Goal: Task Accomplishment & Management: Manage account settings

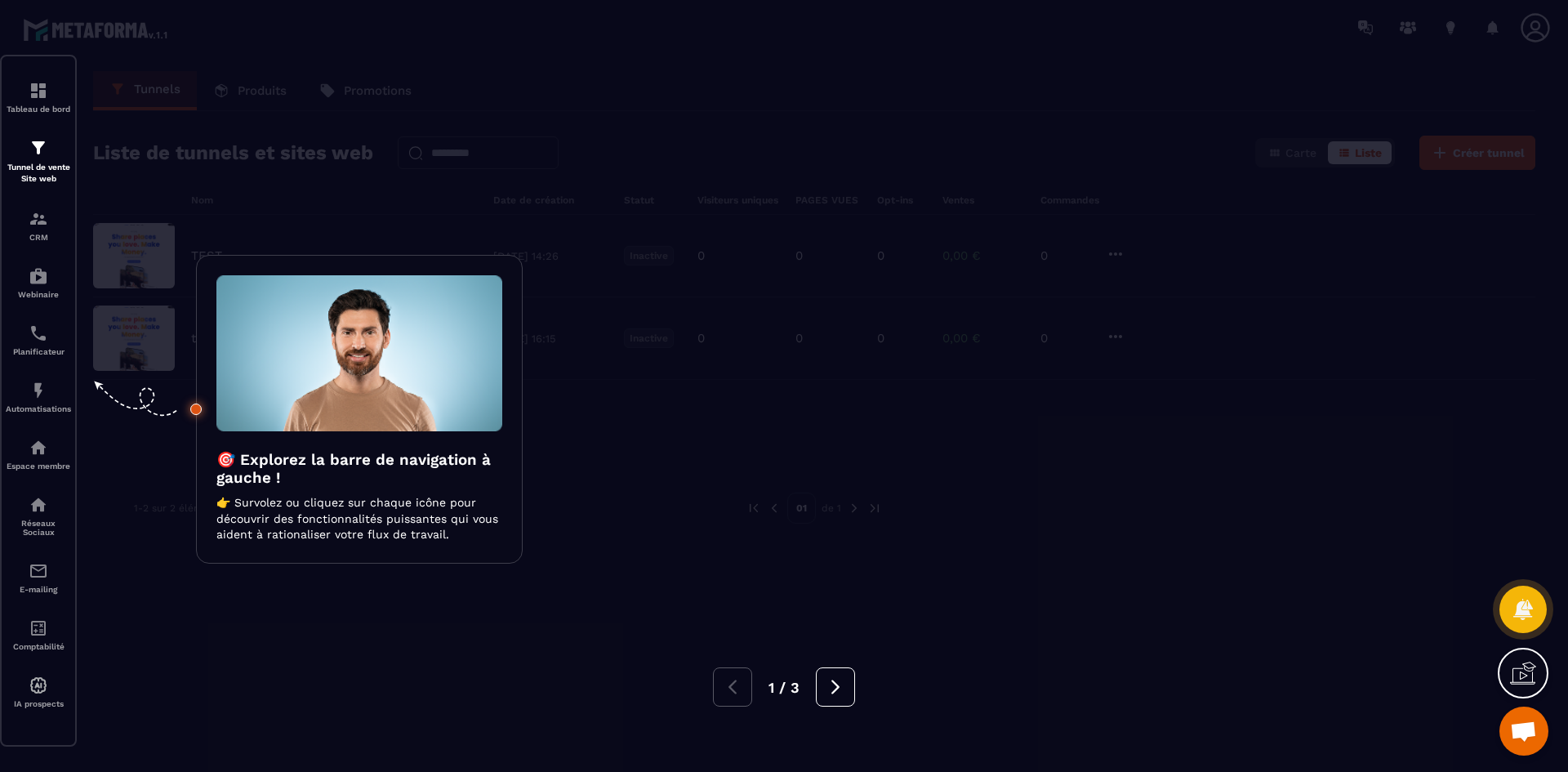
scroll to position [361, 0]
click at [612, 497] on div at bounding box center [784, 386] width 1568 height 772
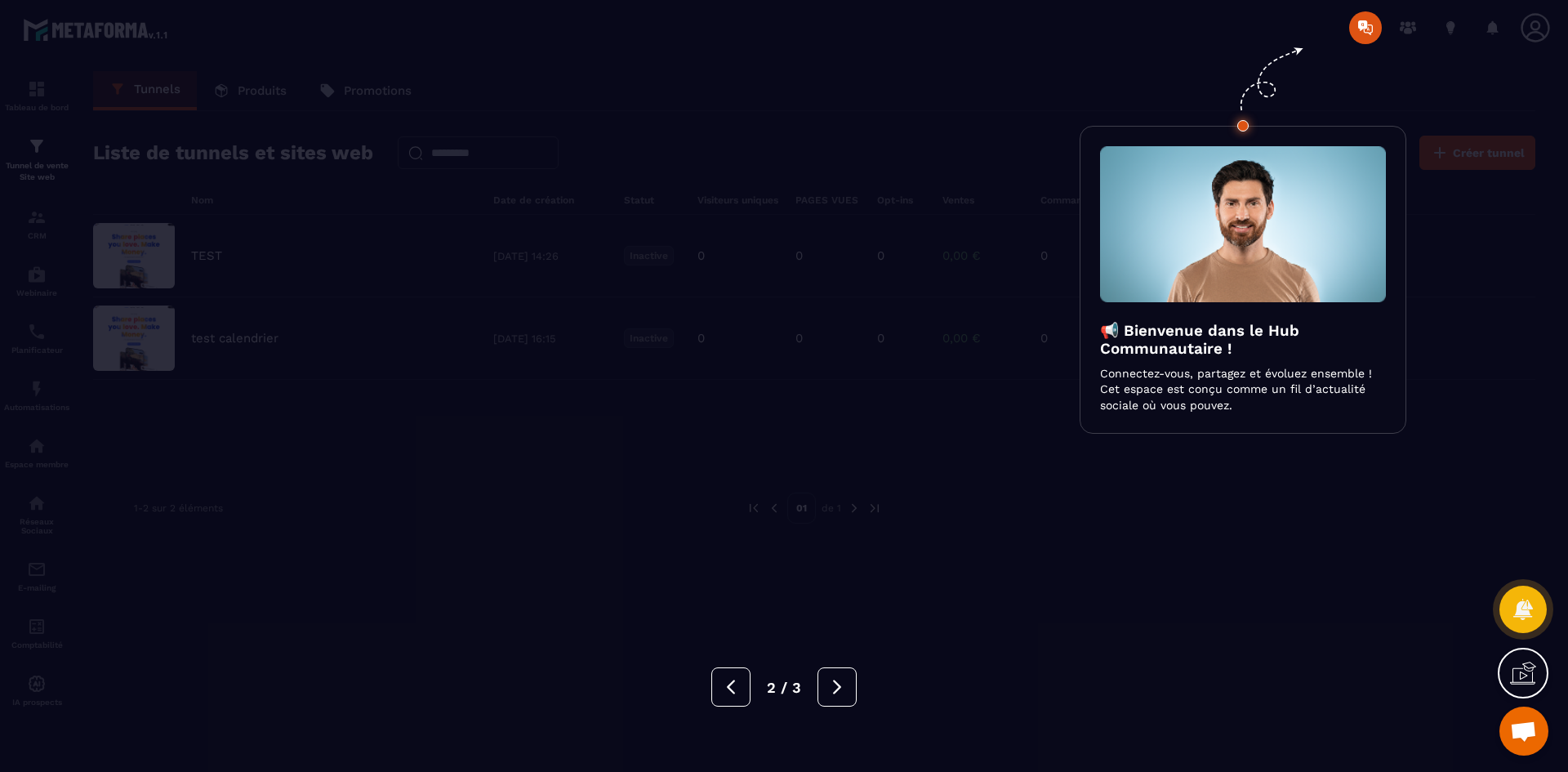
click at [620, 495] on div at bounding box center [784, 386] width 1568 height 772
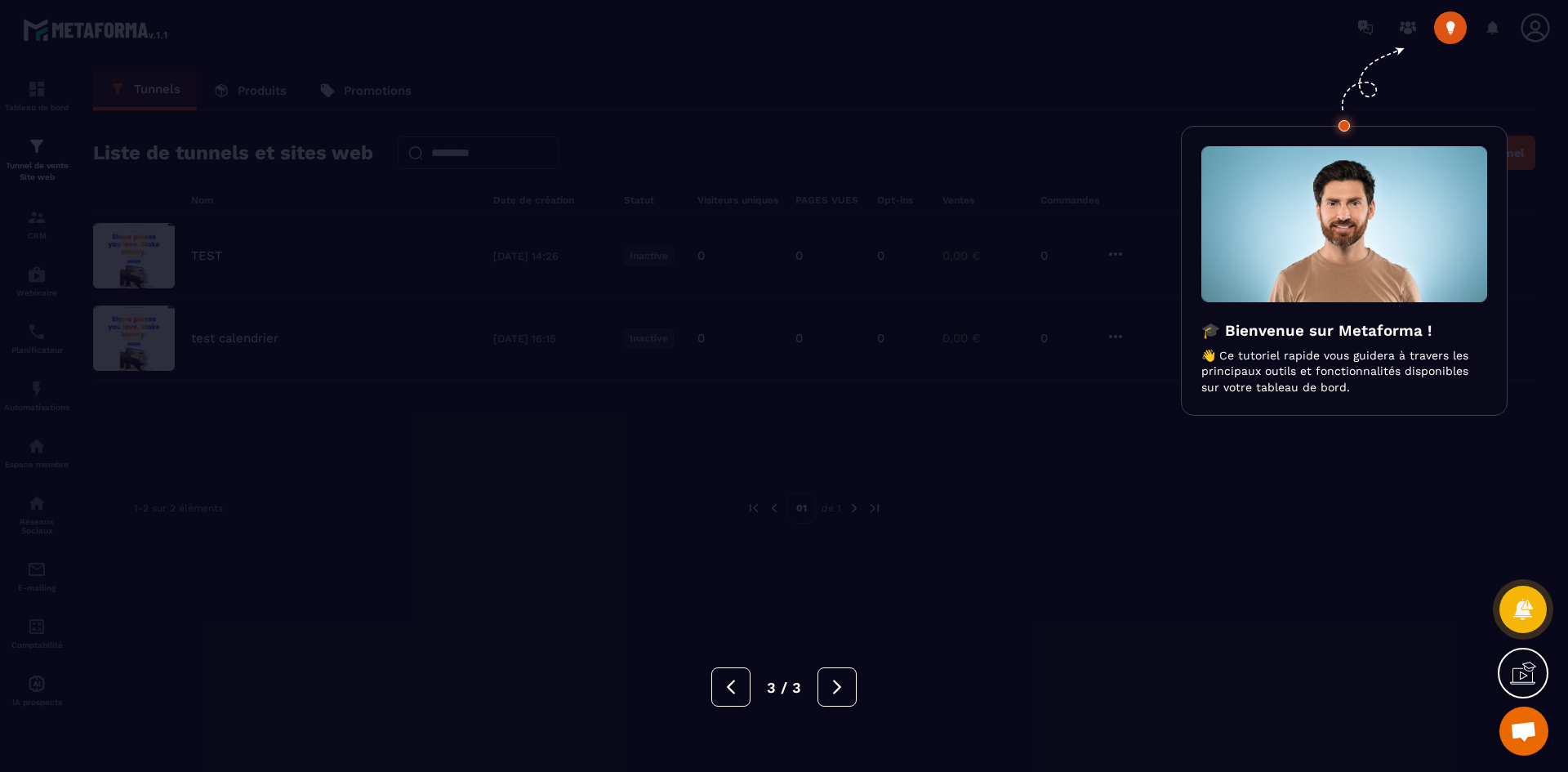
click at [623, 495] on div at bounding box center [784, 386] width 1568 height 772
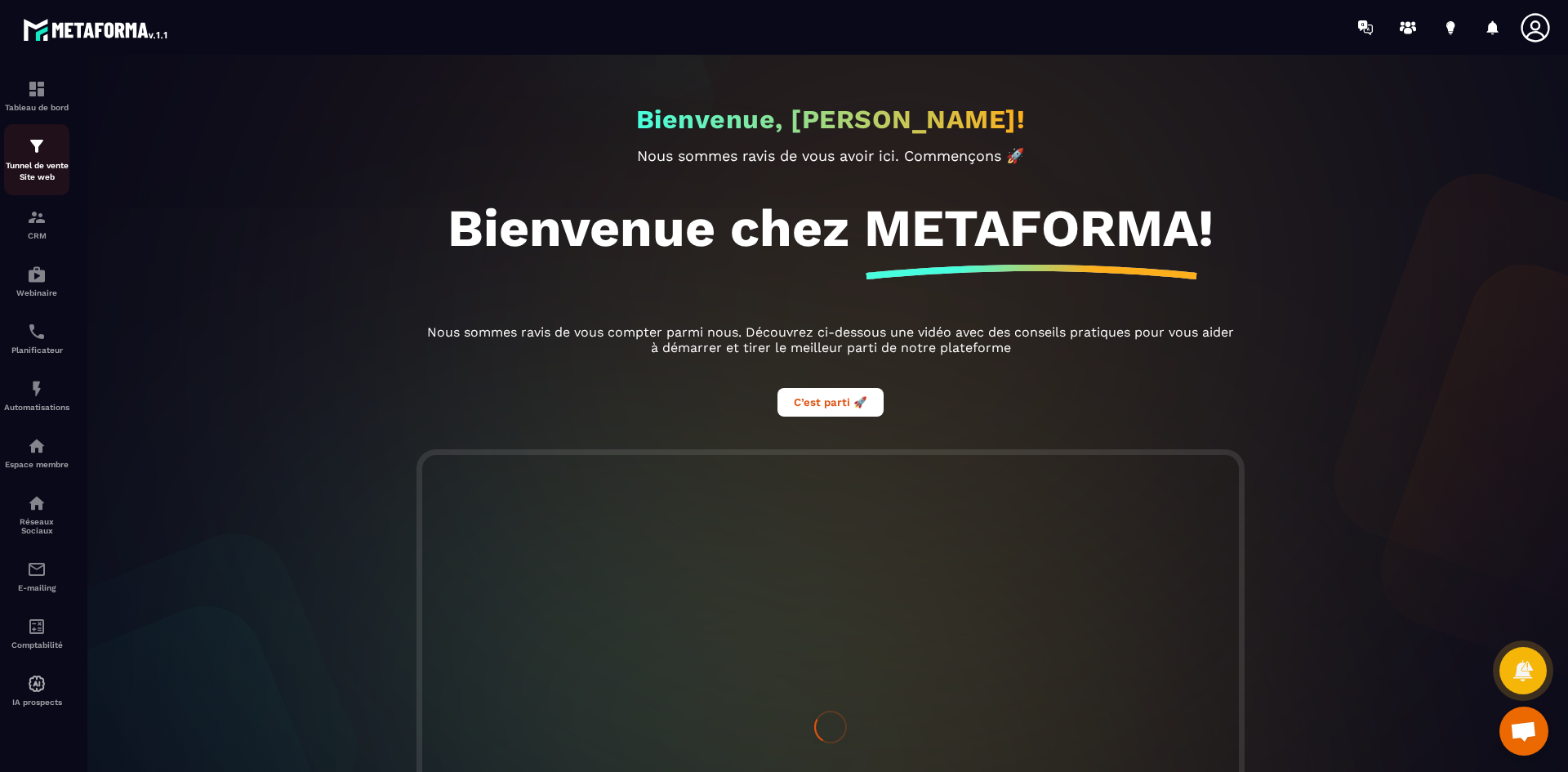
click at [39, 168] on p "Tunnel de vente Site web" at bounding box center [37, 172] width 66 height 23
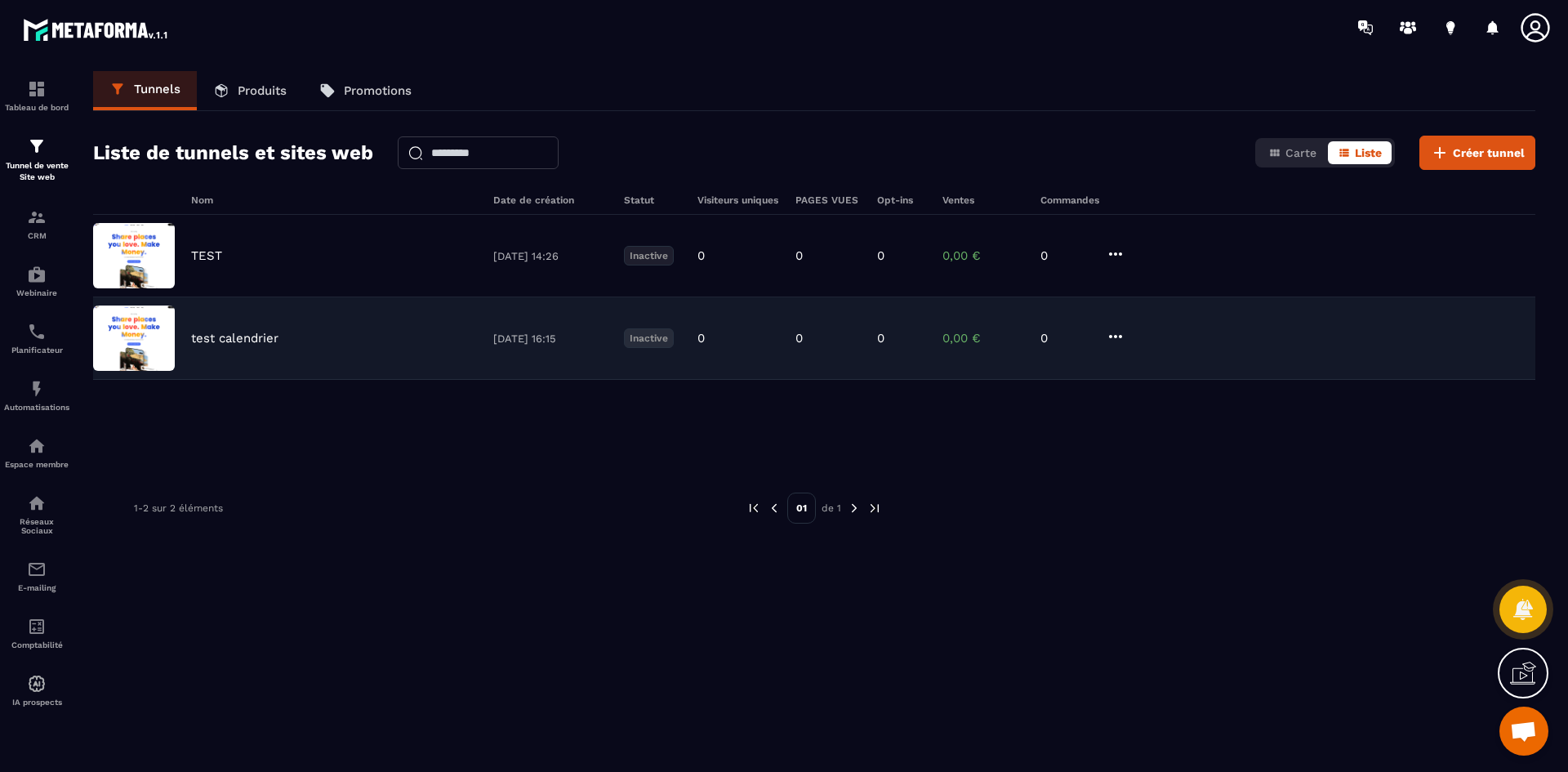
click at [1117, 335] on icon at bounding box center [1115, 337] width 19 height 19
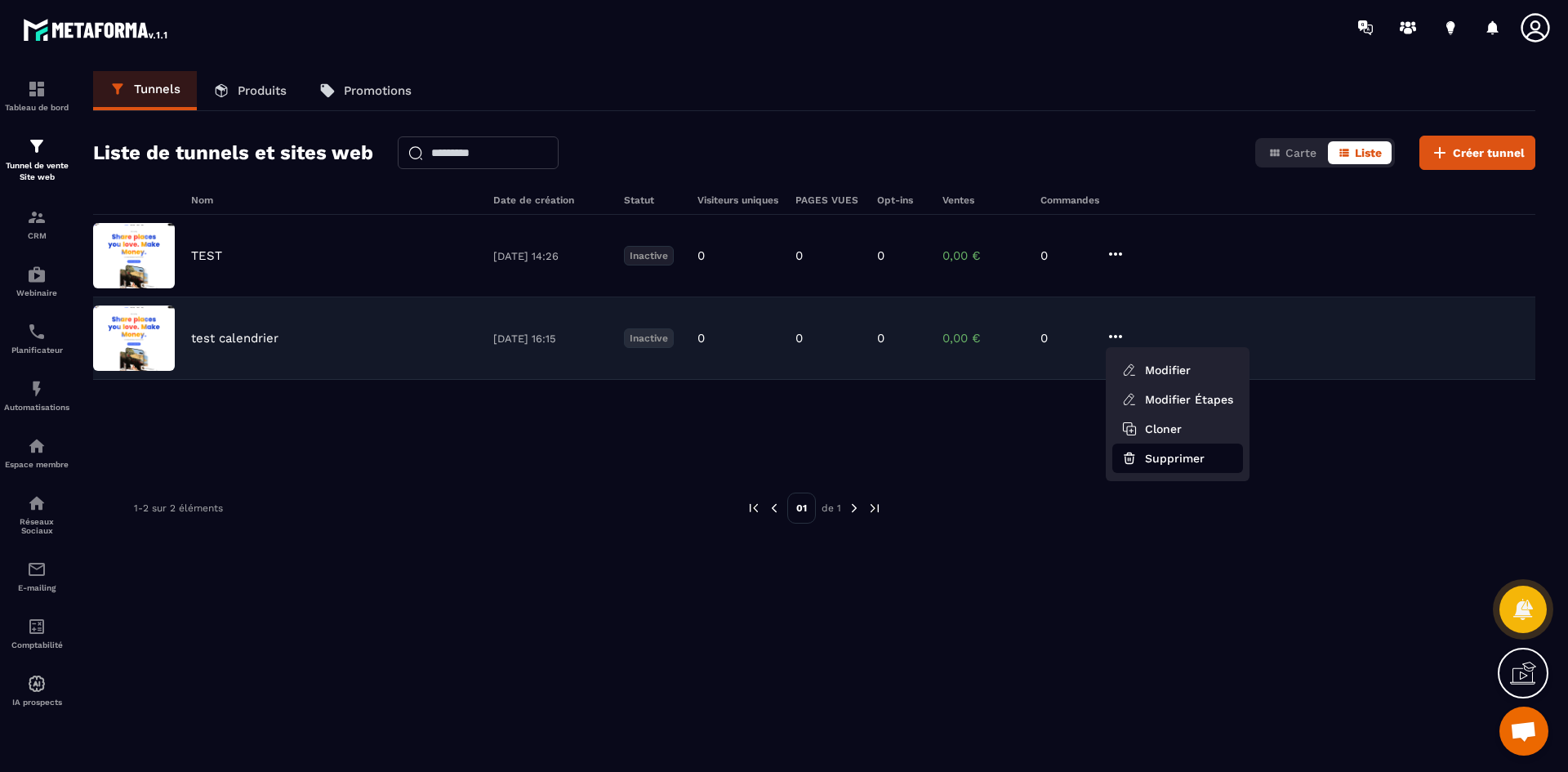
click at [1173, 454] on button "Supprimer" at bounding box center [1176, 458] width 130 height 29
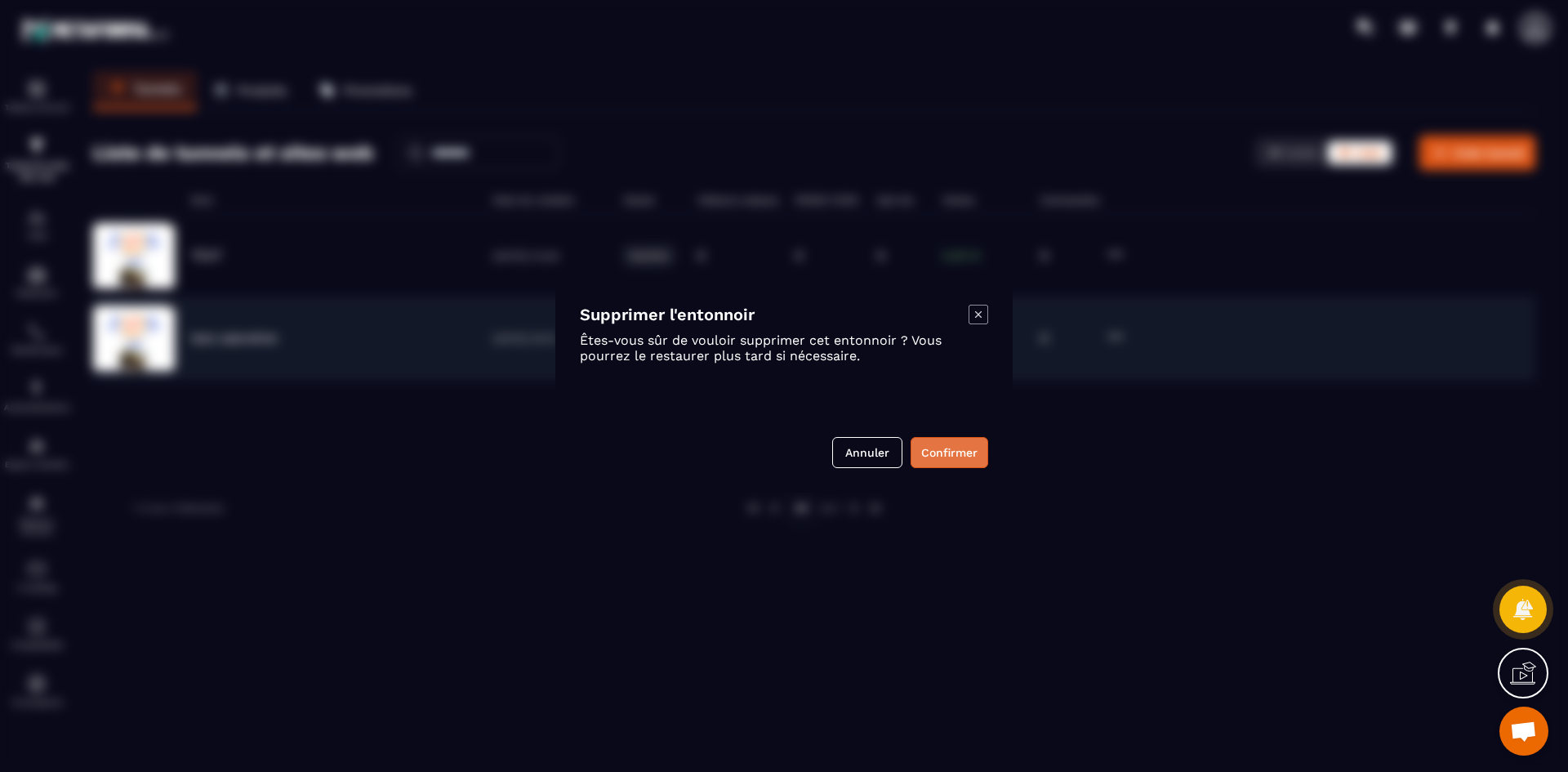
click at [951, 443] on button "Confirmer" at bounding box center [950, 452] width 78 height 31
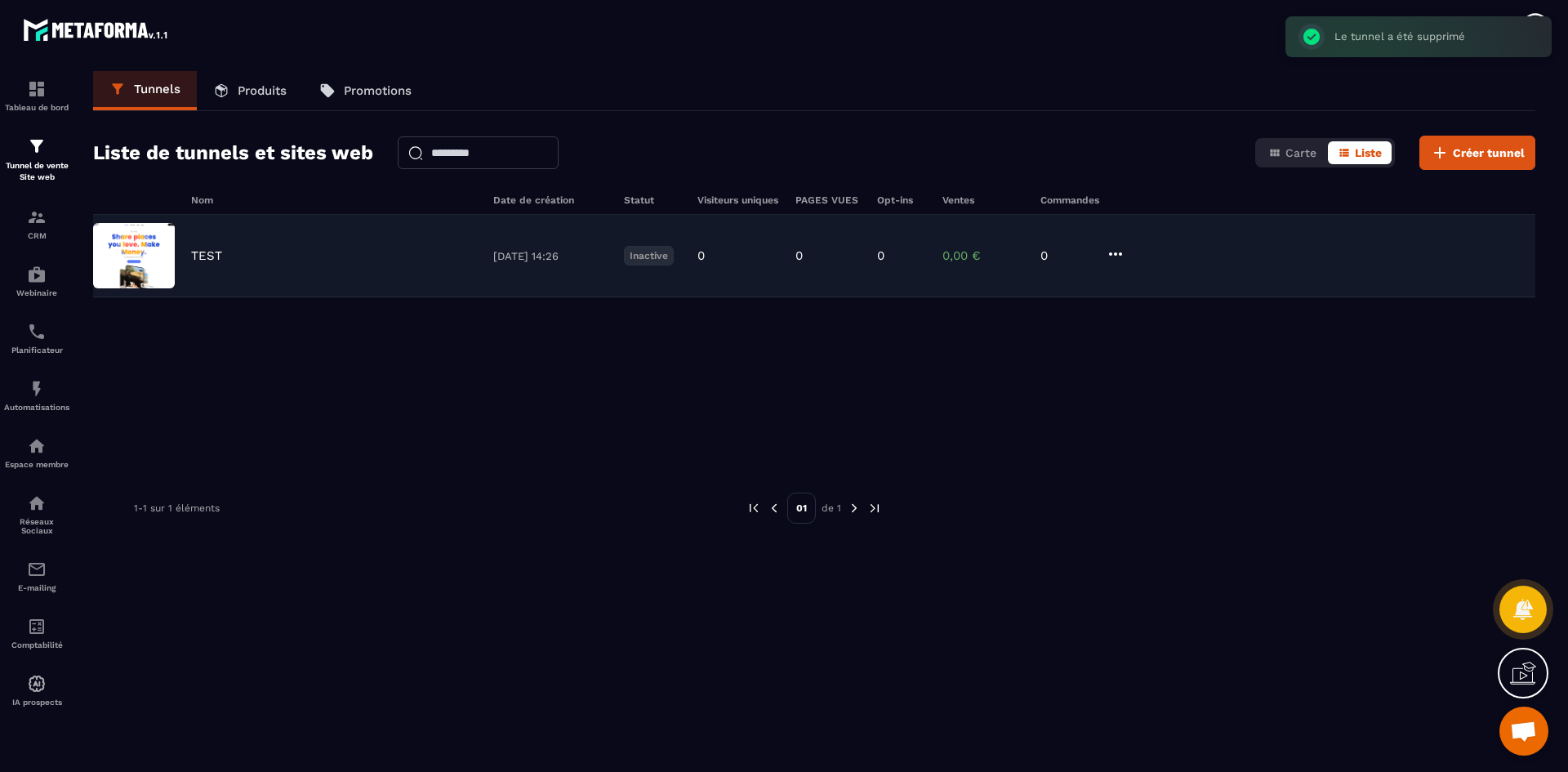
click at [245, 255] on div "TEST" at bounding box center [334, 255] width 286 height 15
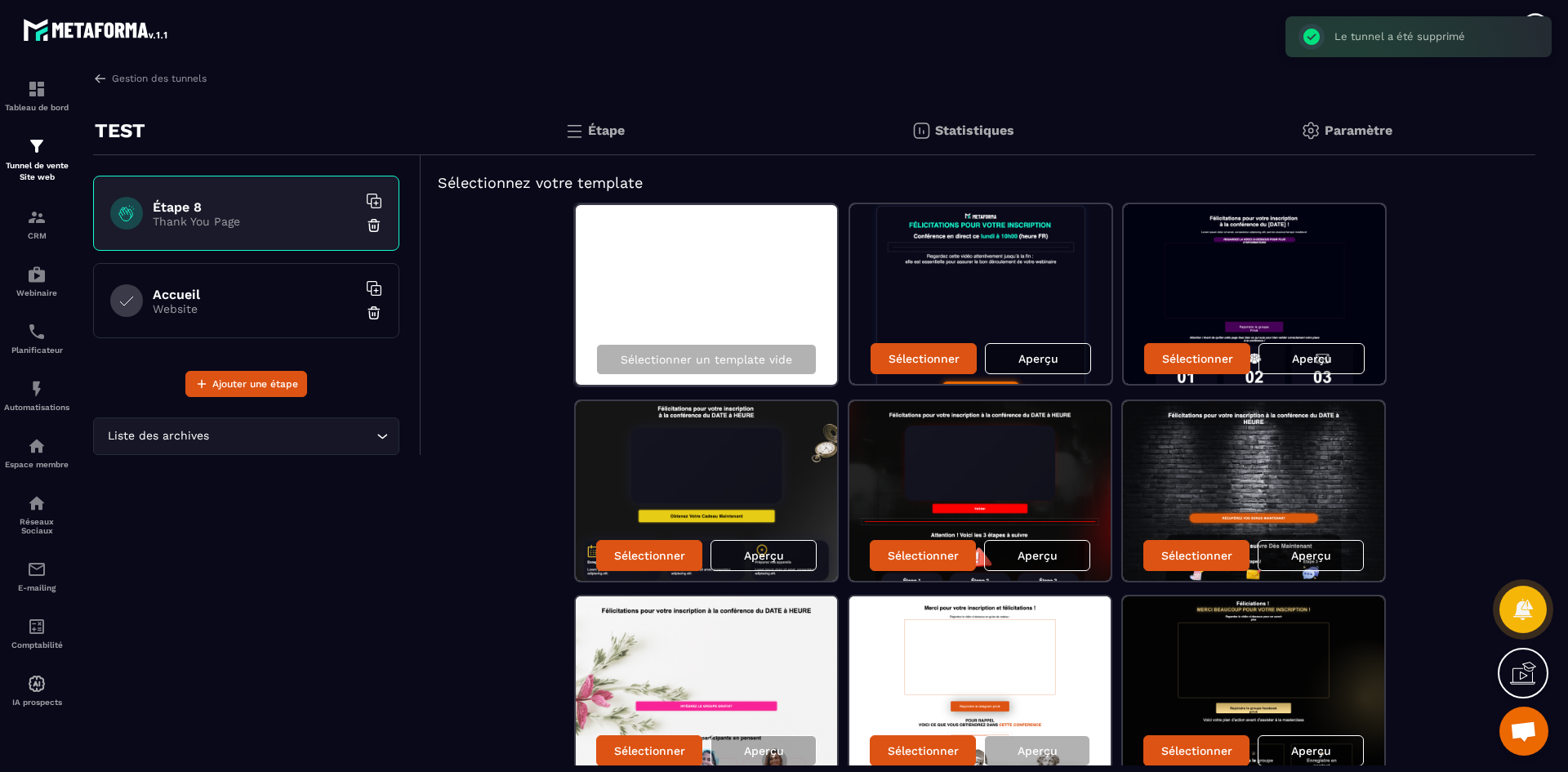
click at [105, 125] on p "TEST" at bounding box center [120, 130] width 50 height 33
click at [89, 72] on div "Gestion des tunnels TEST Étape 8 Thank You Page Accueil Website Ajouter une éta…" at bounding box center [814, 418] width 1475 height 695
click at [371, 225] on img at bounding box center [374, 225] width 16 height 16
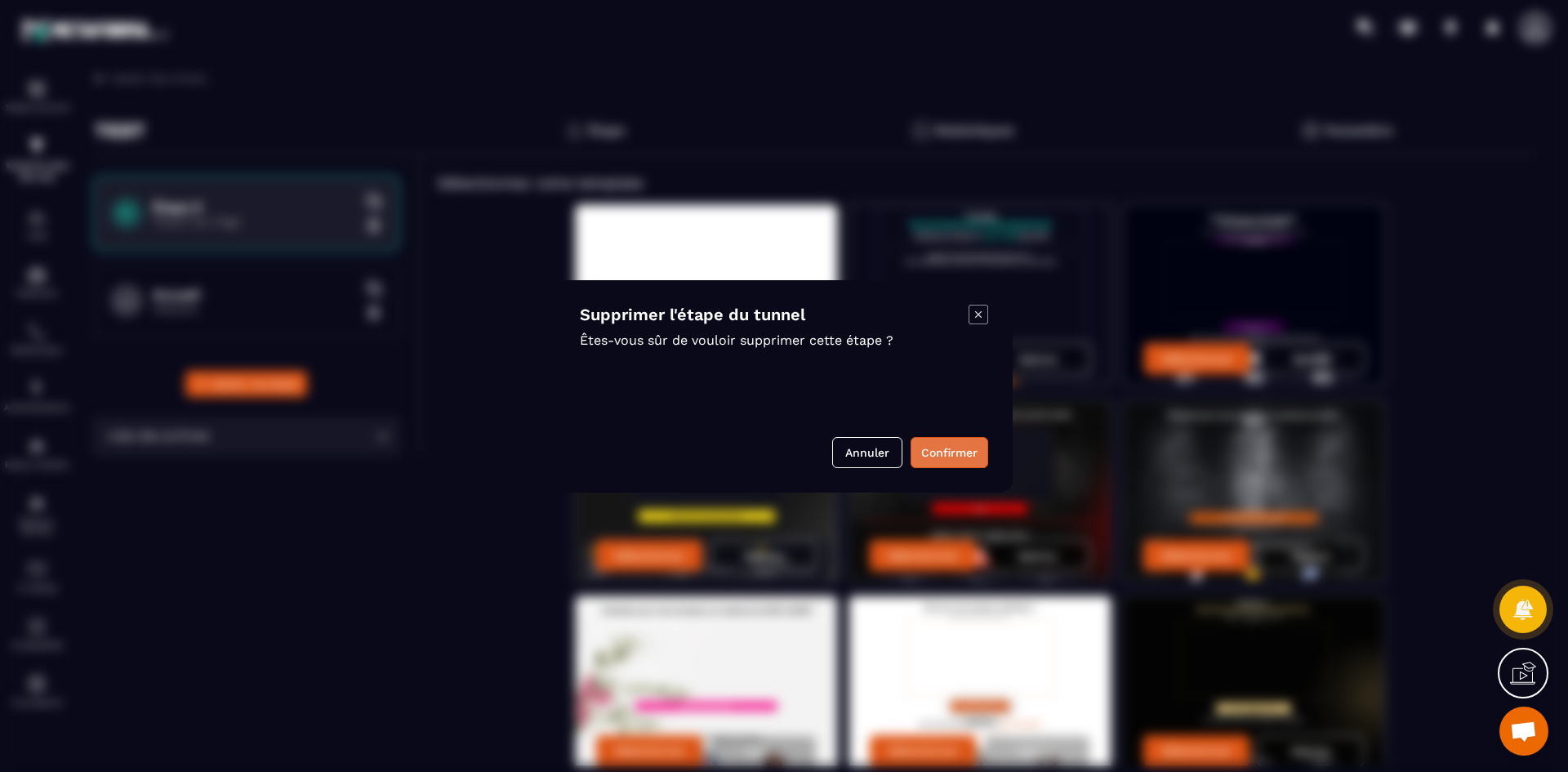
click at [946, 451] on button "Confirmer" at bounding box center [950, 452] width 78 height 31
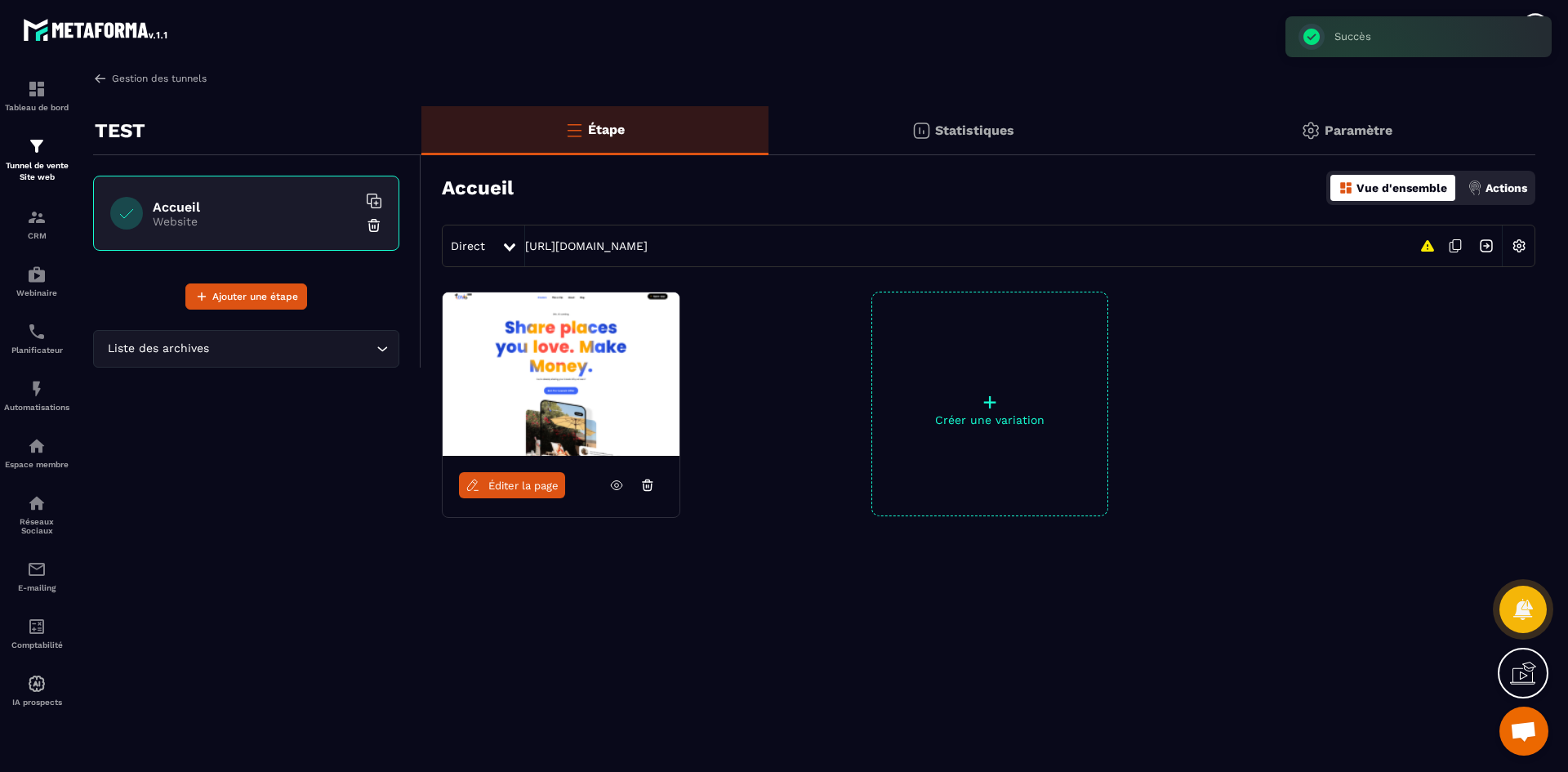
click at [100, 80] on img at bounding box center [100, 78] width 15 height 15
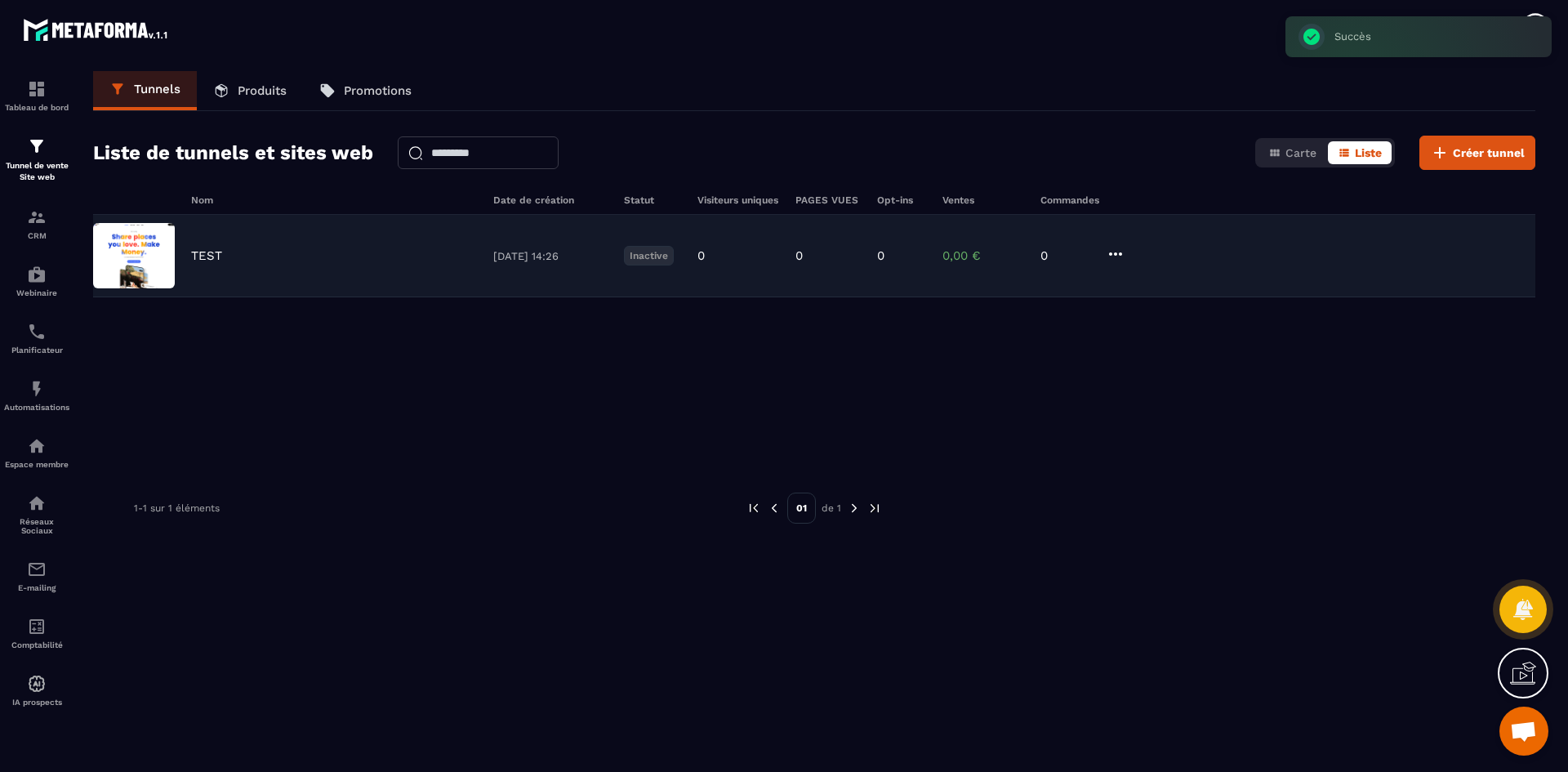
click at [1118, 250] on icon at bounding box center [1115, 254] width 19 height 19
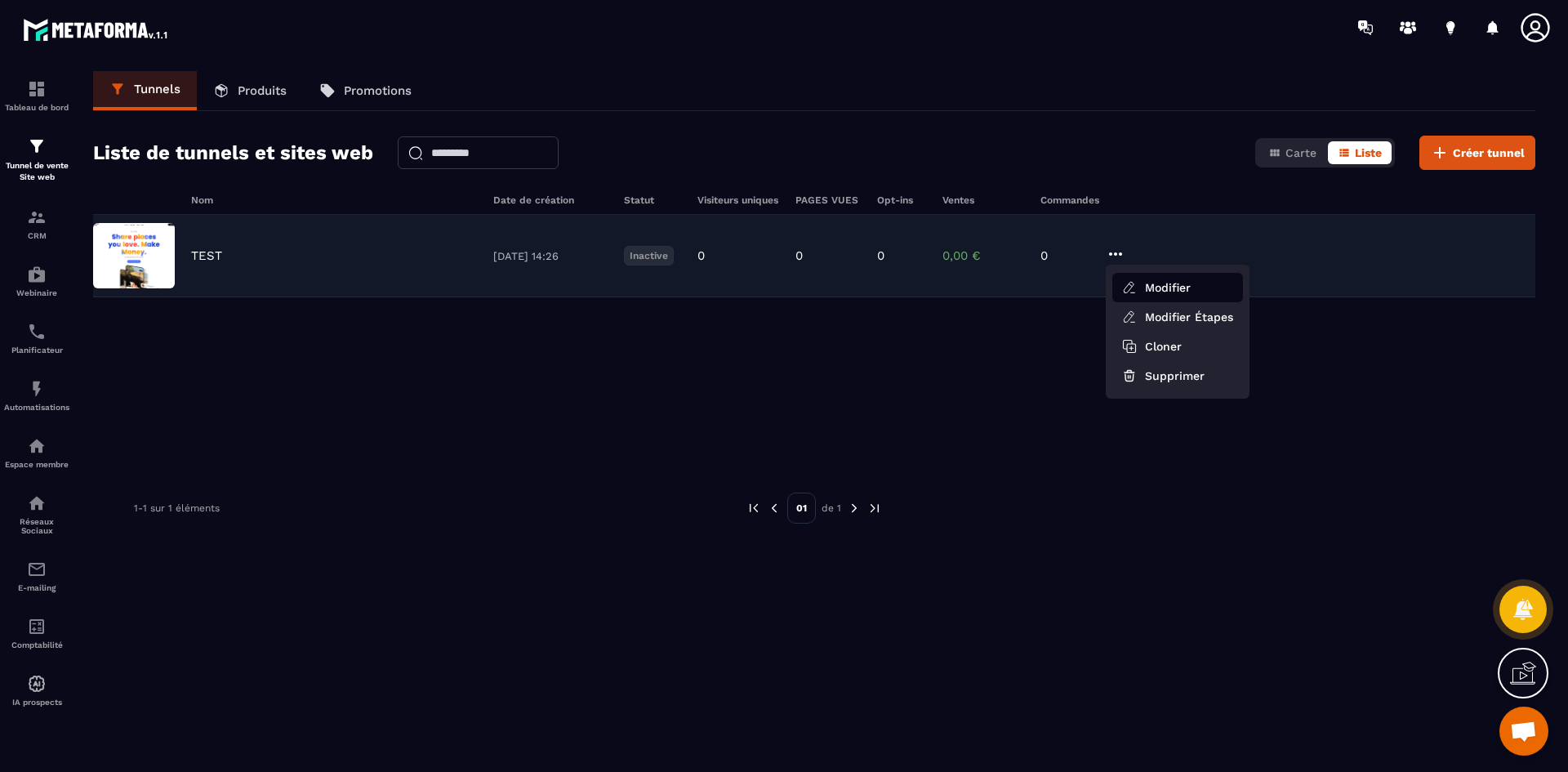
click at [1164, 293] on button "Modifier" at bounding box center [1176, 287] width 130 height 29
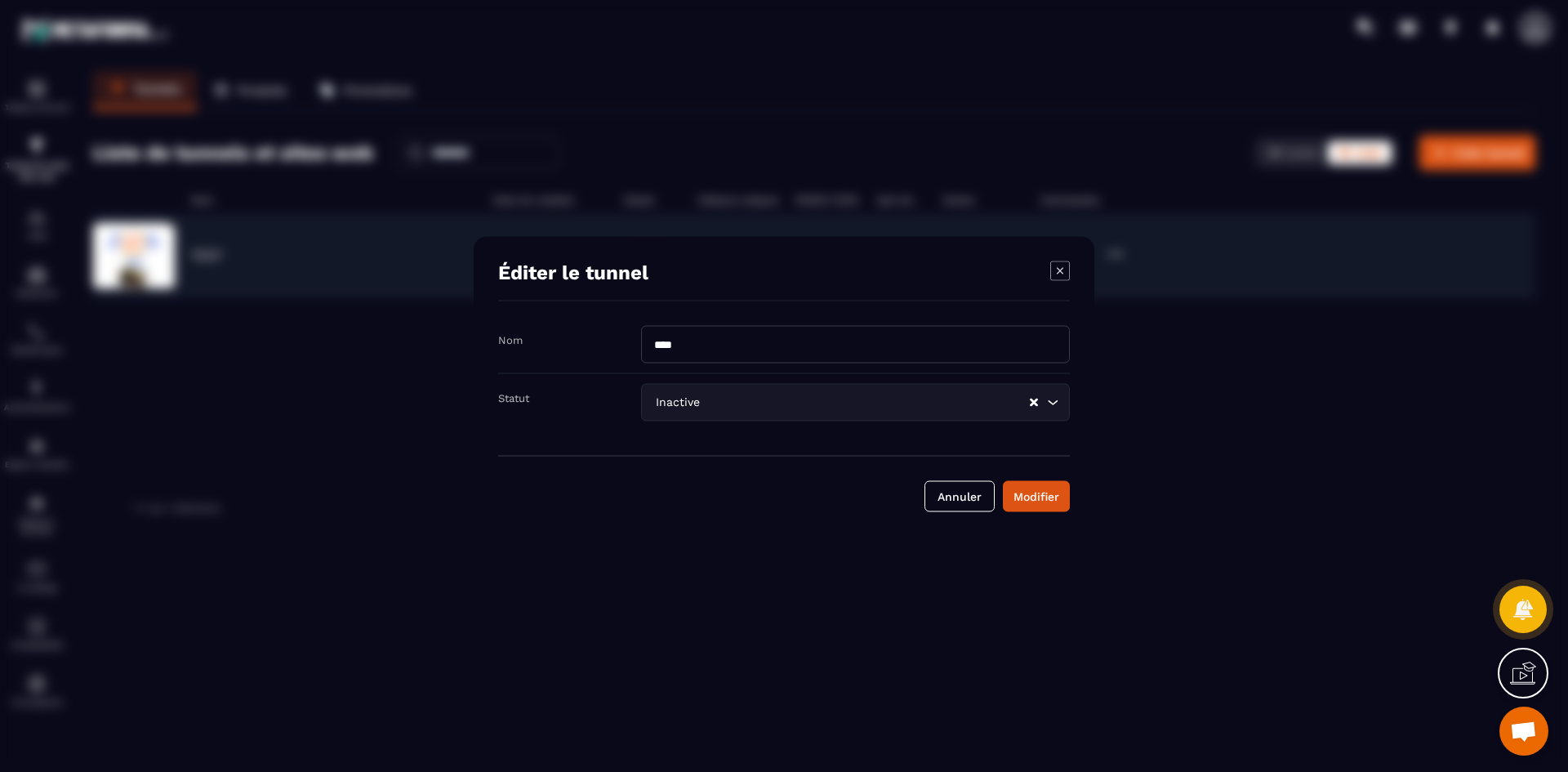
click at [741, 339] on input "****" at bounding box center [856, 344] width 429 height 37
type input "**********"
click at [1028, 495] on div "Modifier" at bounding box center [1036, 495] width 46 height 16
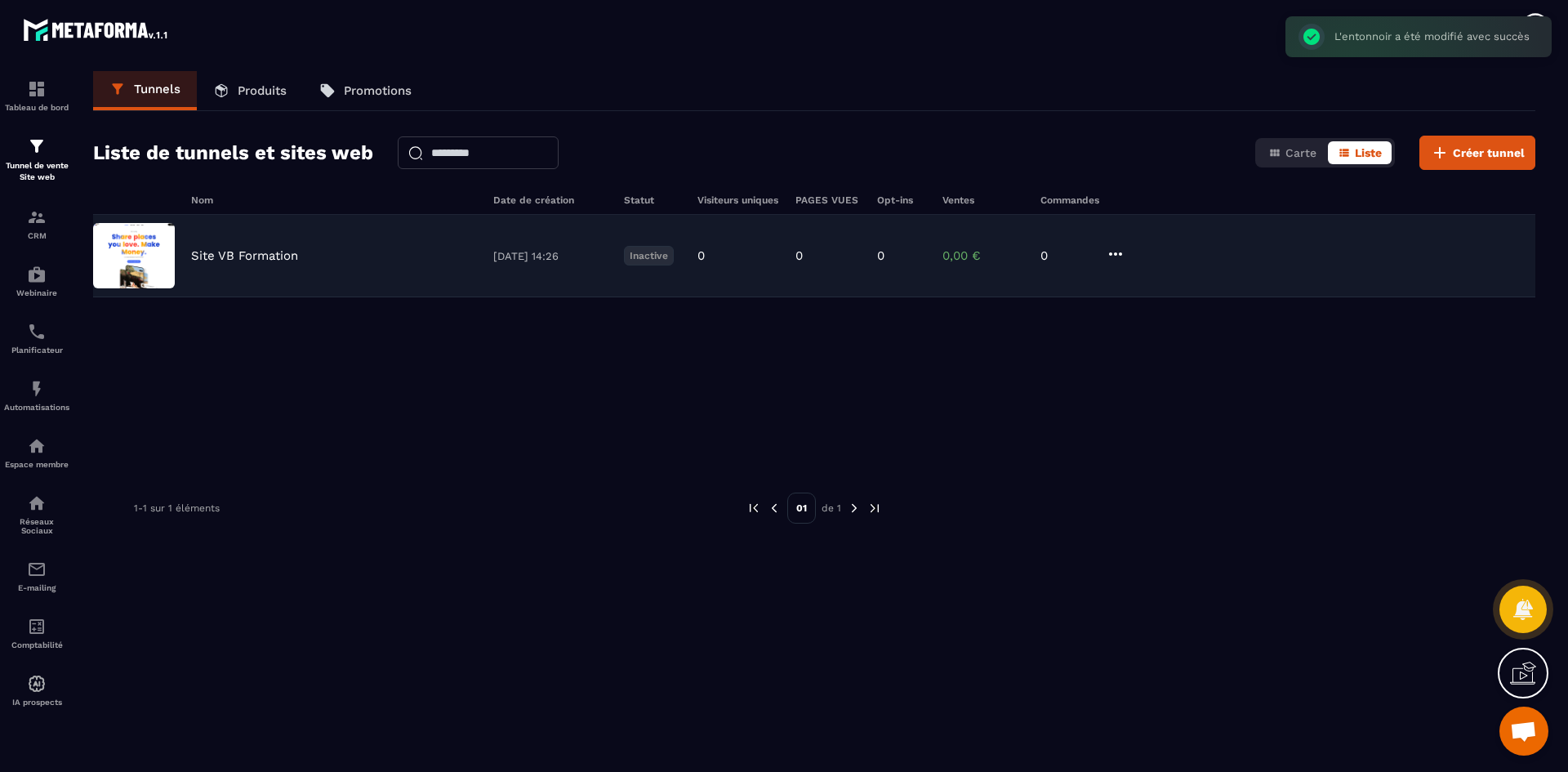
click at [288, 261] on p "Site VB Formation" at bounding box center [245, 255] width 107 height 15
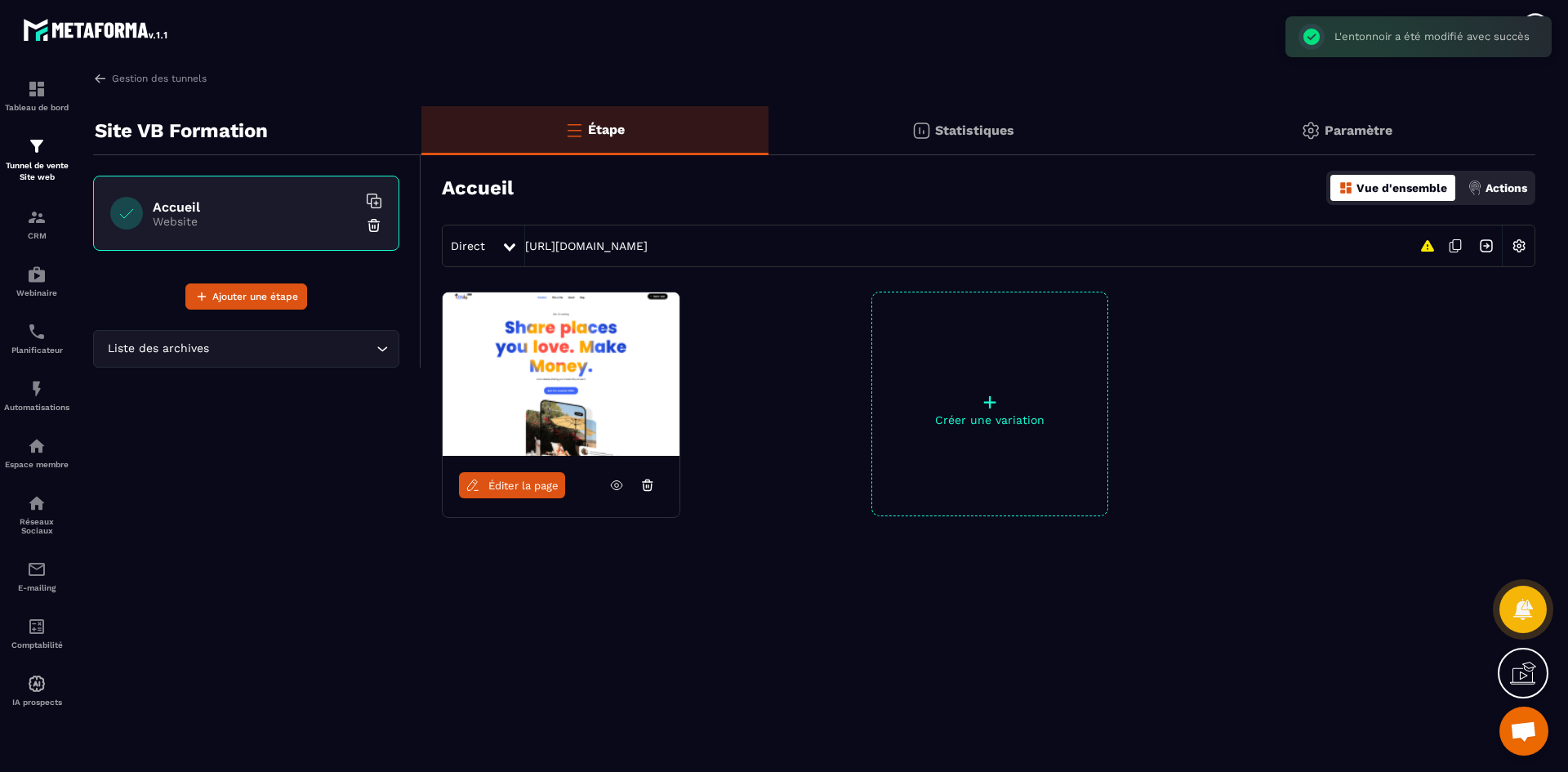
click at [533, 482] on span "Éditer la page" at bounding box center [523, 486] width 70 height 12
